Goal: Navigation & Orientation: Find specific page/section

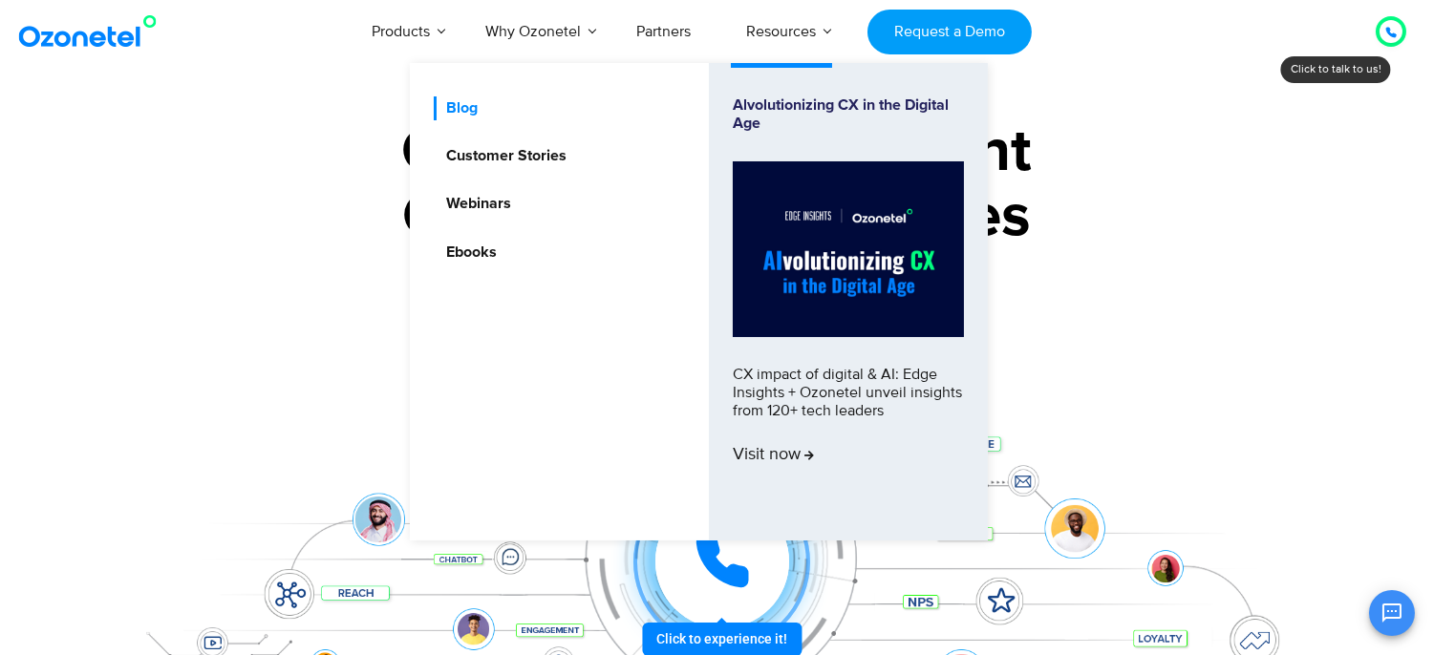
click at [470, 109] on link "Blog" at bounding box center [457, 108] width 47 height 24
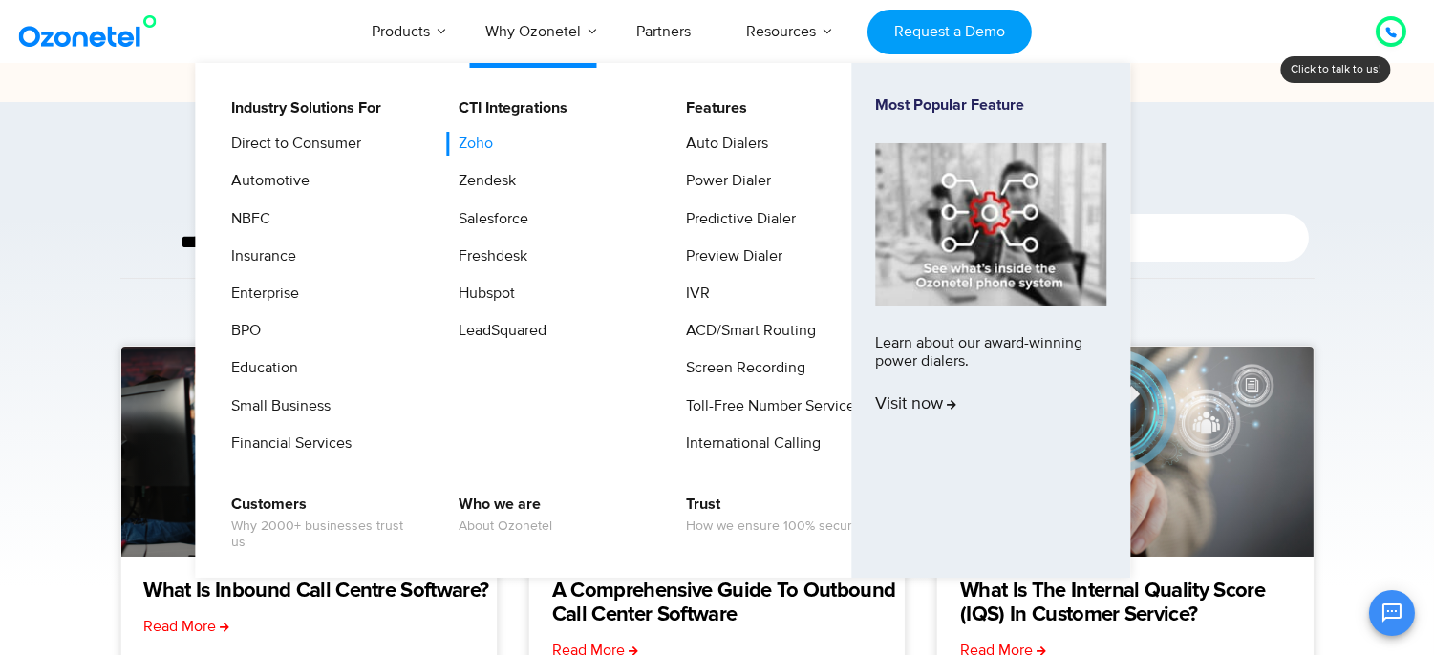
click at [489, 139] on link "Zoho" at bounding box center [471, 144] width 50 height 24
